Goal: Information Seeking & Learning: Check status

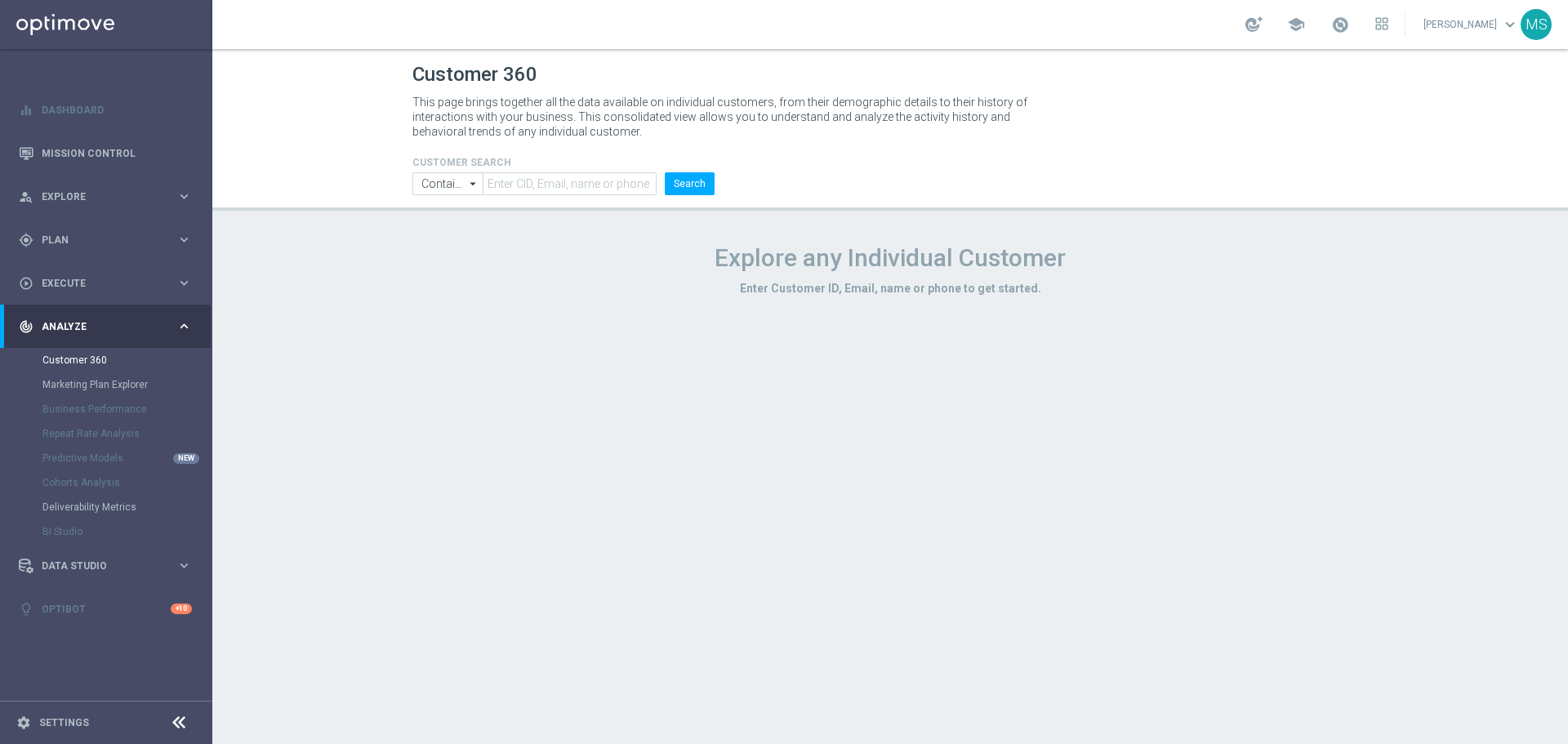
drag, startPoint x: 572, startPoint y: 199, endPoint x: 585, endPoint y: 181, distance: 22.2
click at [575, 195] on header "Customer 360 This page brings together all the data available on individual cus…" at bounding box center [890, 130] width 1356 height 161
click at [585, 181] on input "text" at bounding box center [569, 184] width 174 height 23
paste input "3378514"
type input "3378514"
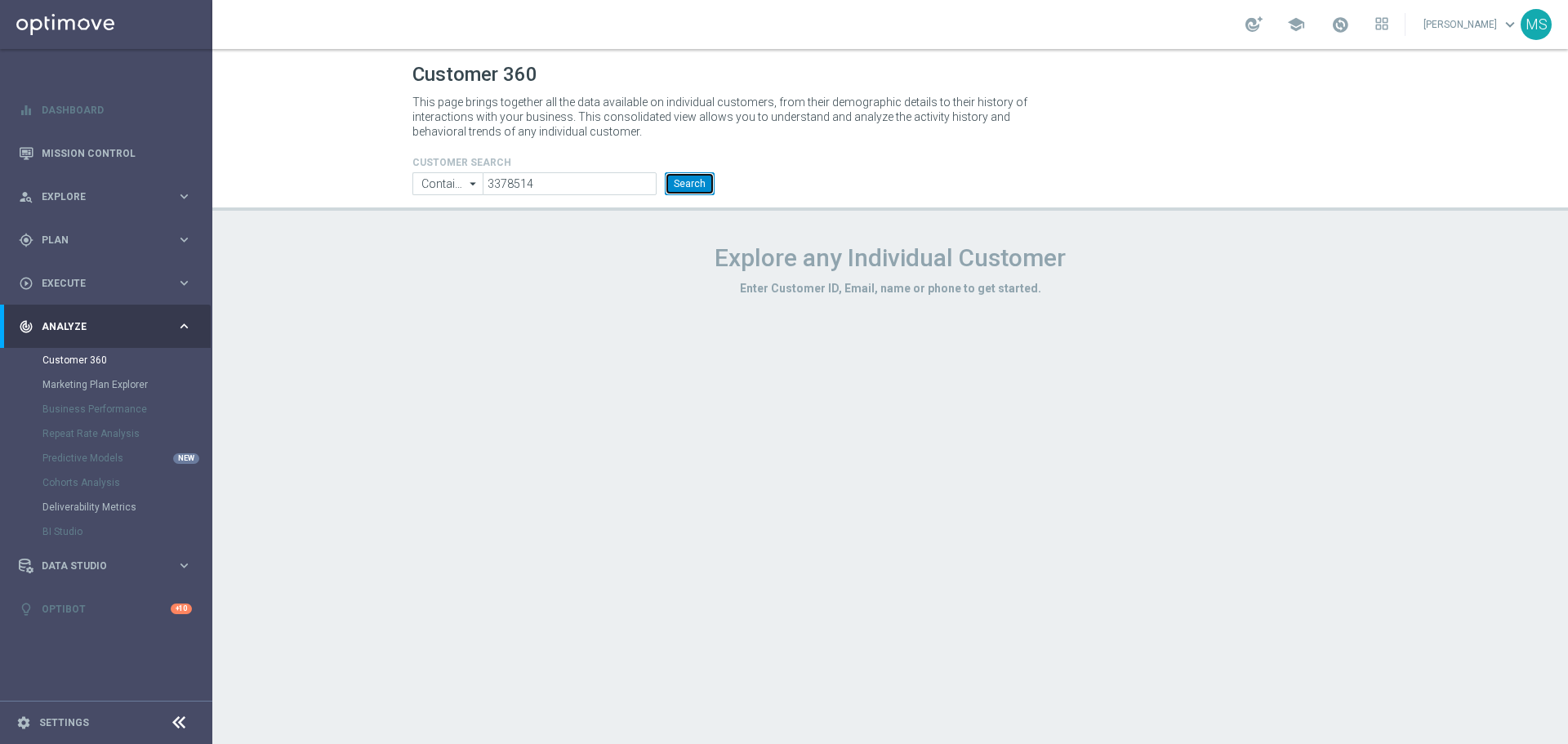
click at [689, 179] on button "Search" at bounding box center [690, 184] width 50 height 23
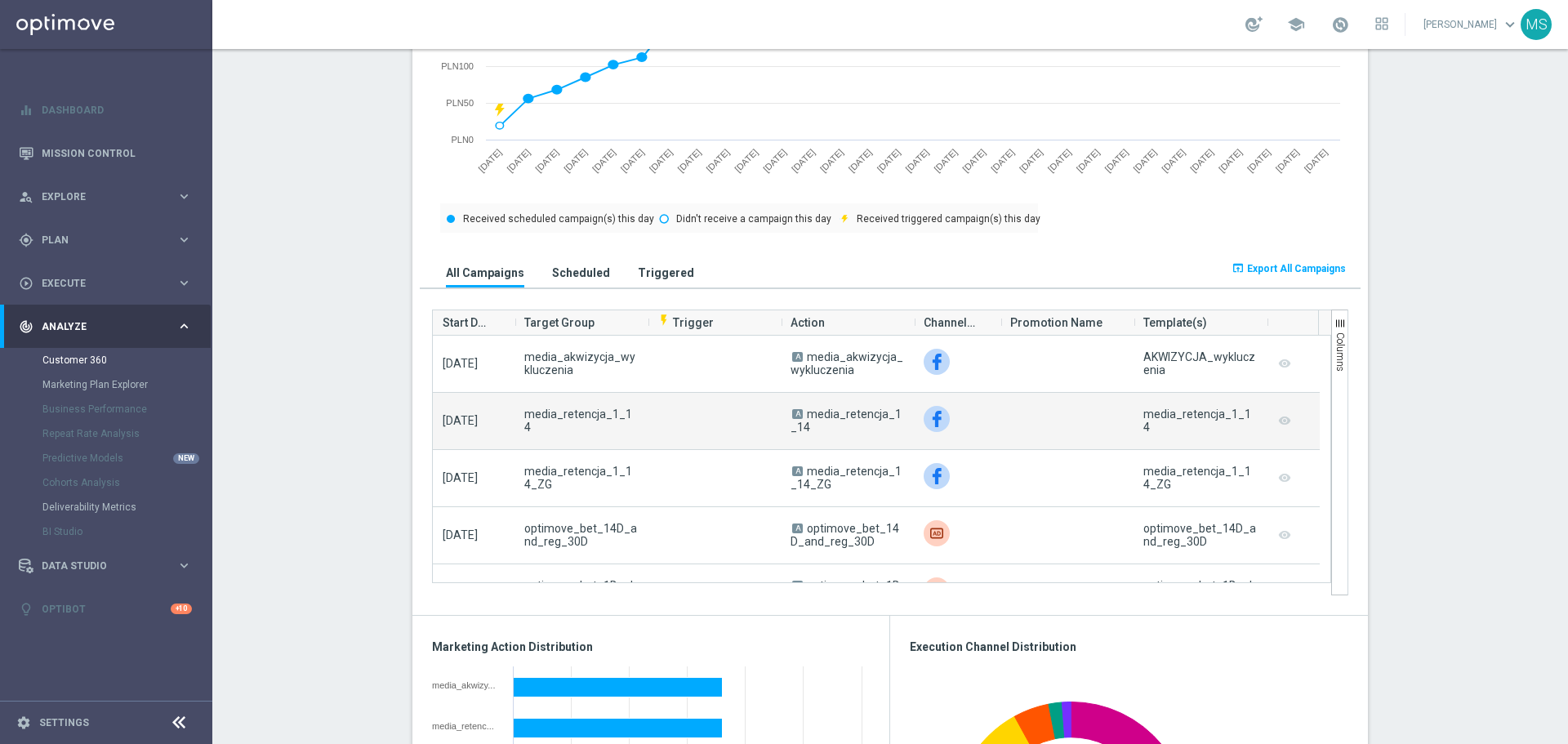
scroll to position [1633, 0]
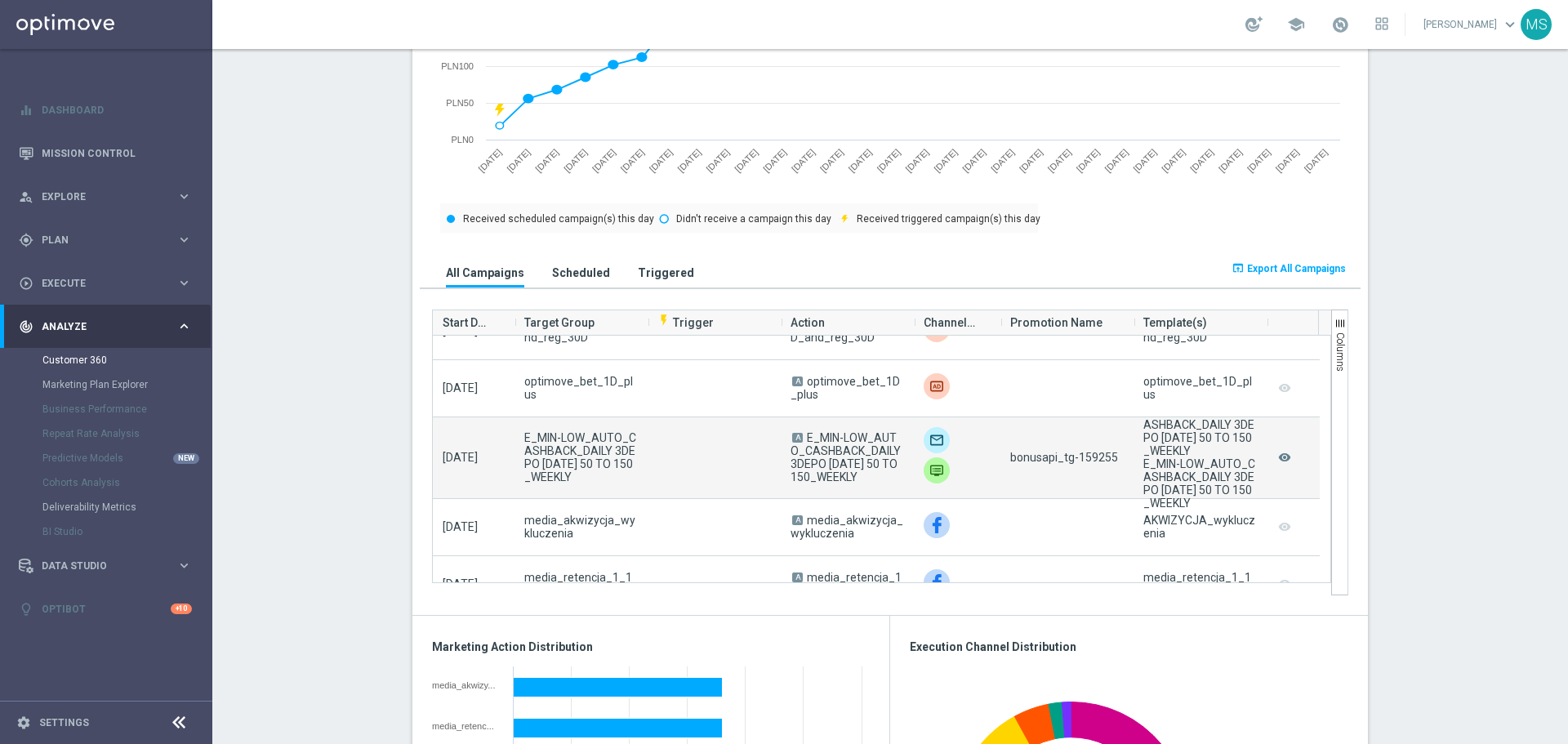
click at [1081, 464] on span "bonusapi_tg-159255" at bounding box center [1064, 457] width 108 height 13
copy span "159255"
